Goal: Check status: Check status

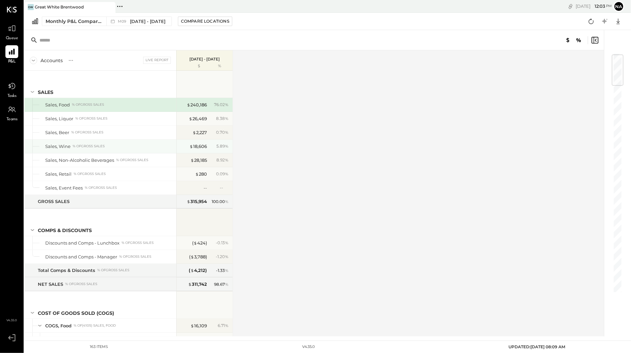
scroll to position [19, 0]
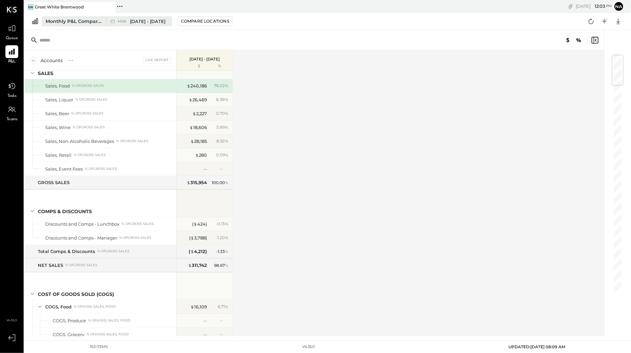
click at [139, 21] on span "[DATE] - [DATE]" at bounding box center [147, 21] width 35 height 6
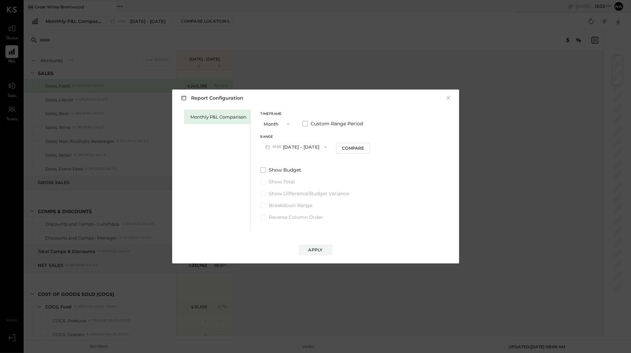
click at [280, 144] on span "M09" at bounding box center [278, 146] width 10 height 5
click at [283, 161] on span "[DATE] - [DATE]" at bounding box center [293, 162] width 32 height 6
click at [327, 251] on button "Apply" at bounding box center [316, 249] width 34 height 11
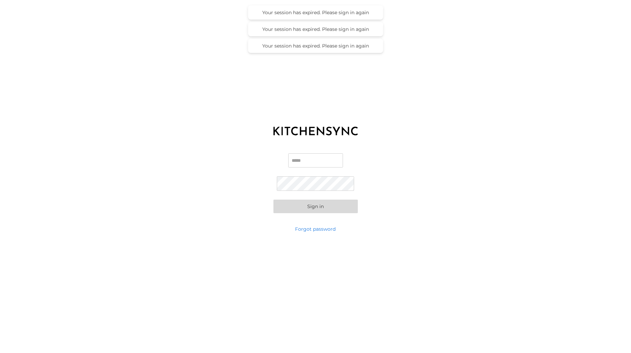
type input "**********"
click at [315, 206] on button "Sign in" at bounding box center [315, 207] width 84 height 14
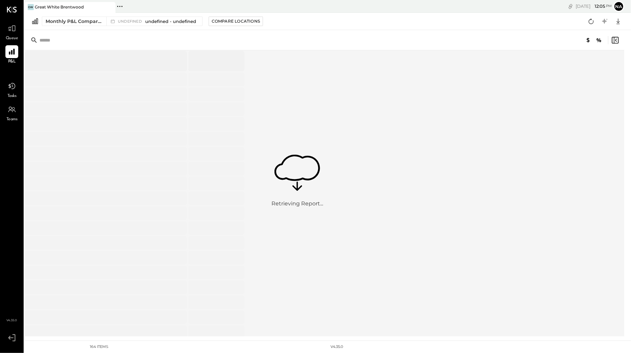
click at [296, 190] on icon at bounding box center [297, 185] width 10 height 9
click at [16, 50] on icon at bounding box center [11, 51] width 9 height 9
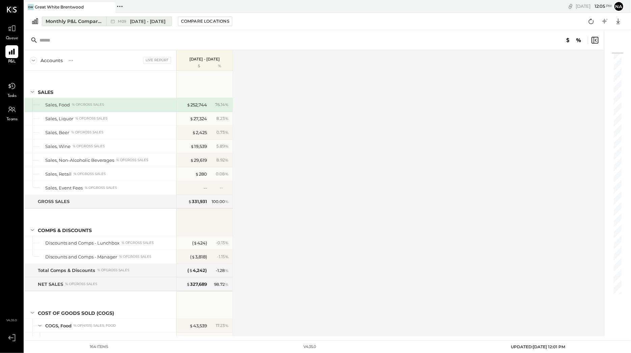
click at [138, 23] on span "[DATE] - [DATE]" at bounding box center [147, 21] width 35 height 6
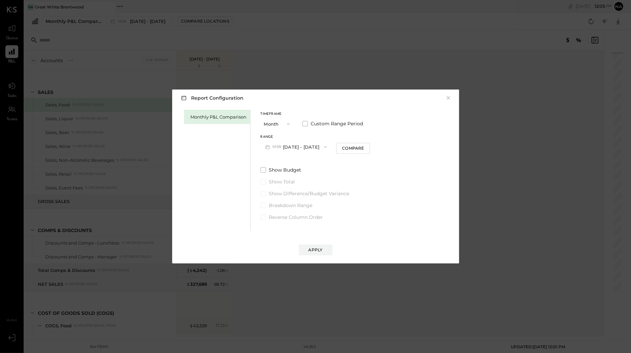
click at [291, 144] on button "M09 [DATE] - [DATE]" at bounding box center [296, 146] width 71 height 12
click at [295, 162] on span "[DATE] - [DATE]" at bounding box center [293, 162] width 32 height 6
click at [319, 247] on div "Apply" at bounding box center [316, 250] width 14 height 6
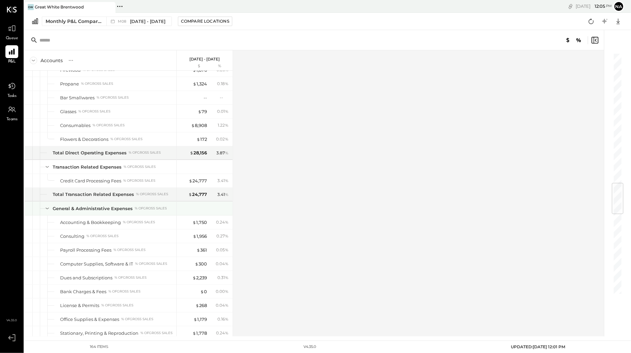
scroll to position [1113, 0]
